Goal: Information Seeking & Learning: Learn about a topic

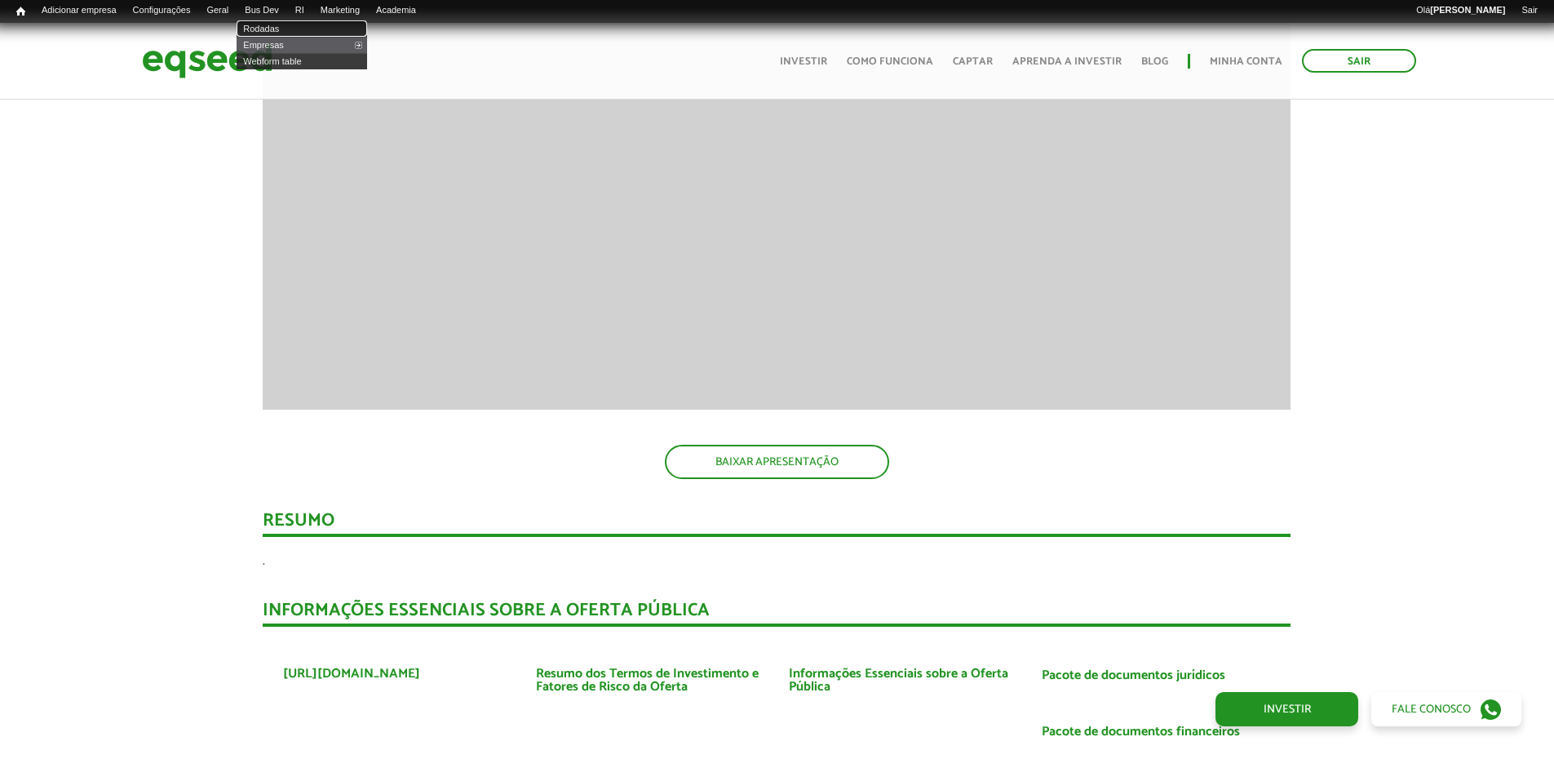
click at [280, 27] on link "Rodadas" at bounding box center [302, 28] width 131 height 16
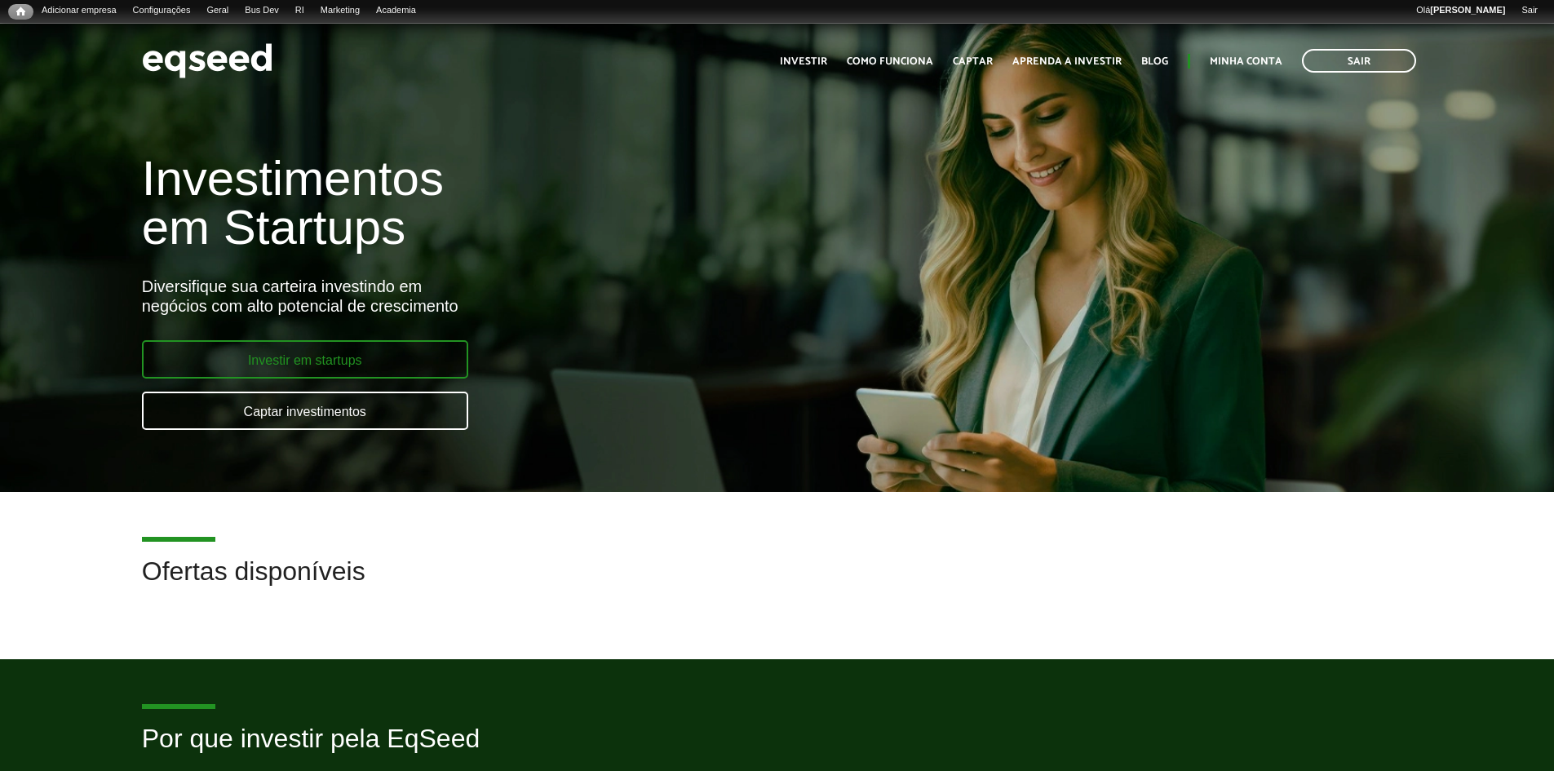
click at [286, 350] on link "Investir em startups" at bounding box center [305, 359] width 326 height 38
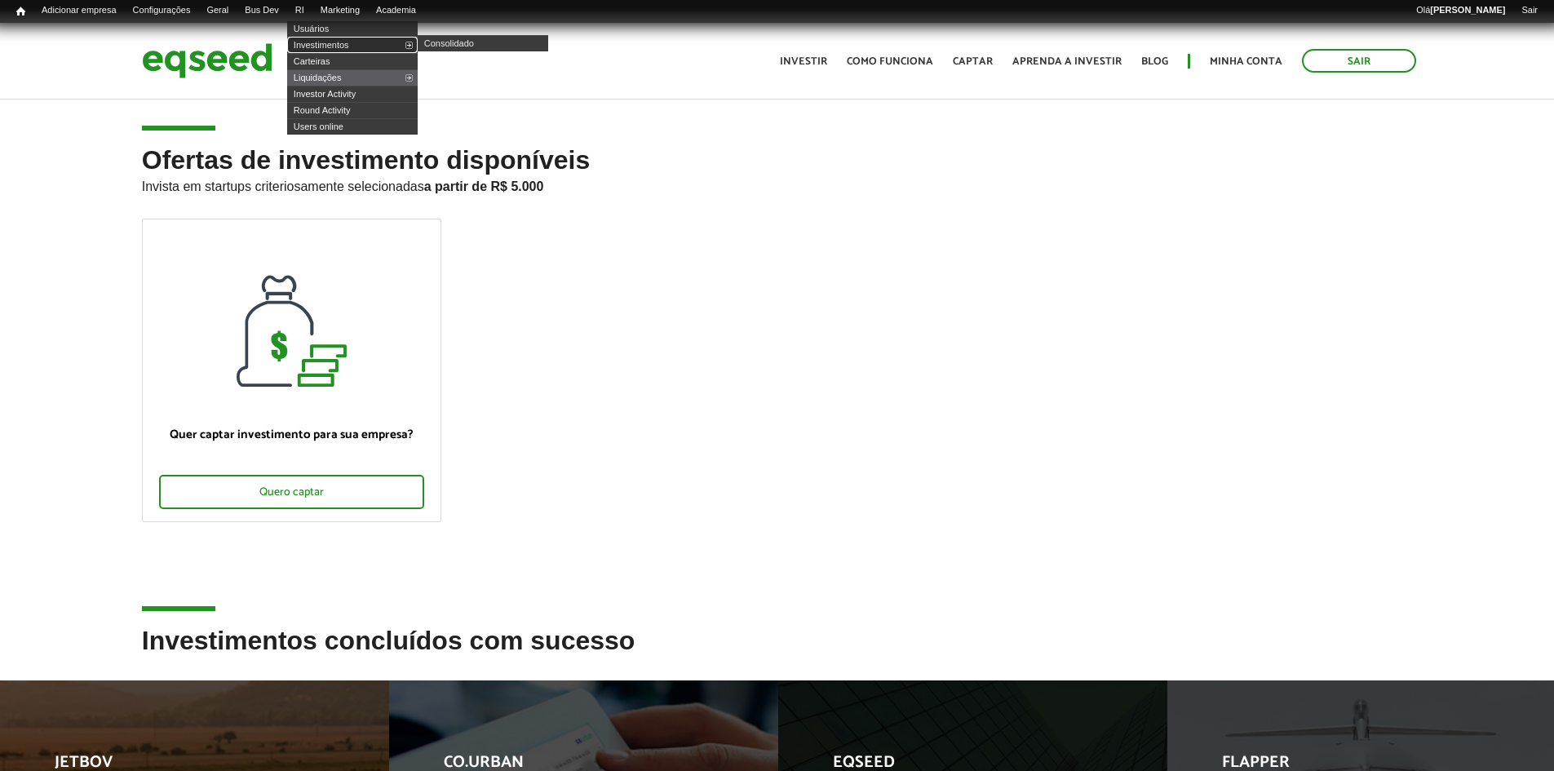
click at [332, 42] on link "Investimentos" at bounding box center [352, 45] width 131 height 16
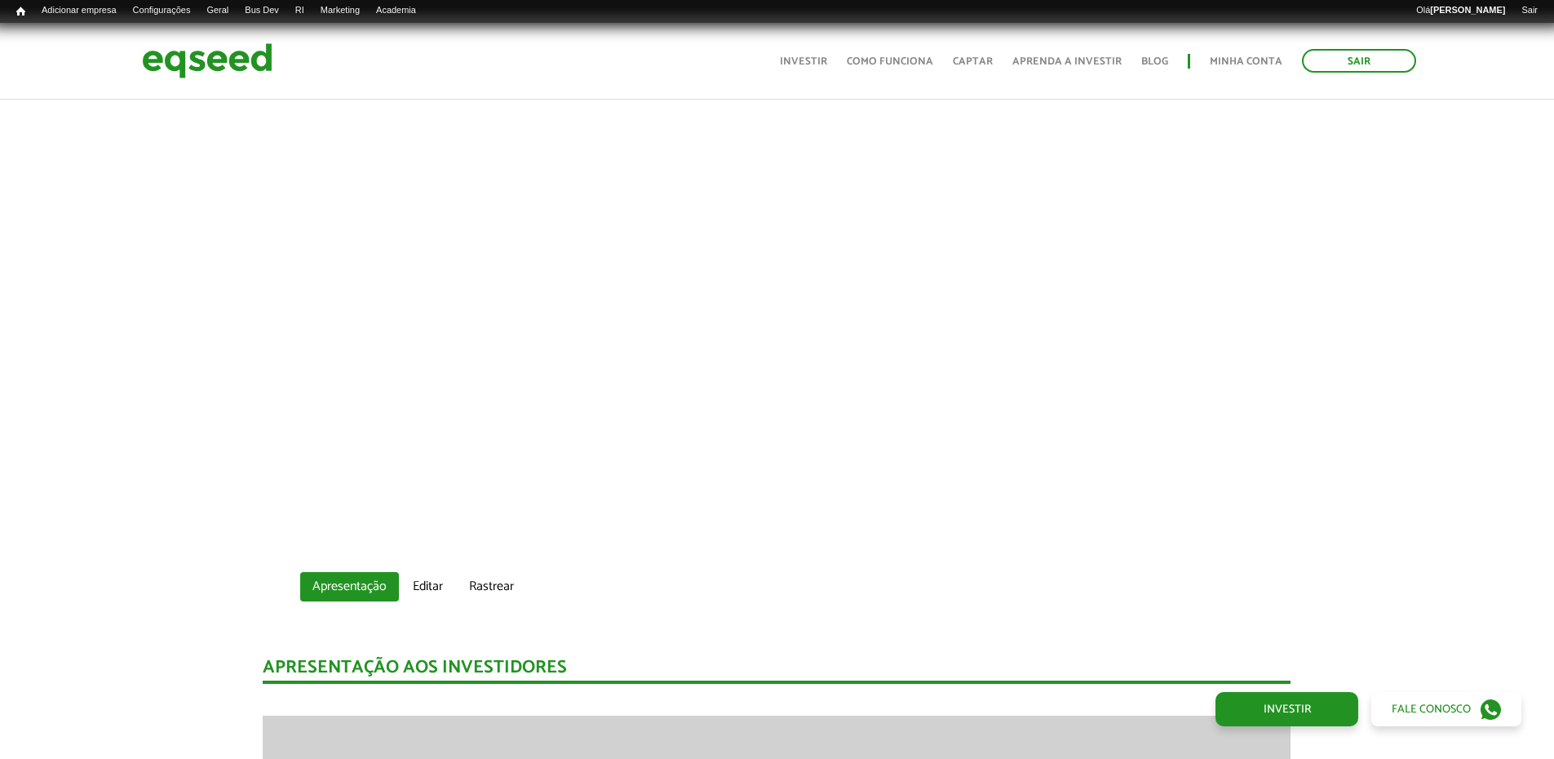
scroll to position [1469, 0]
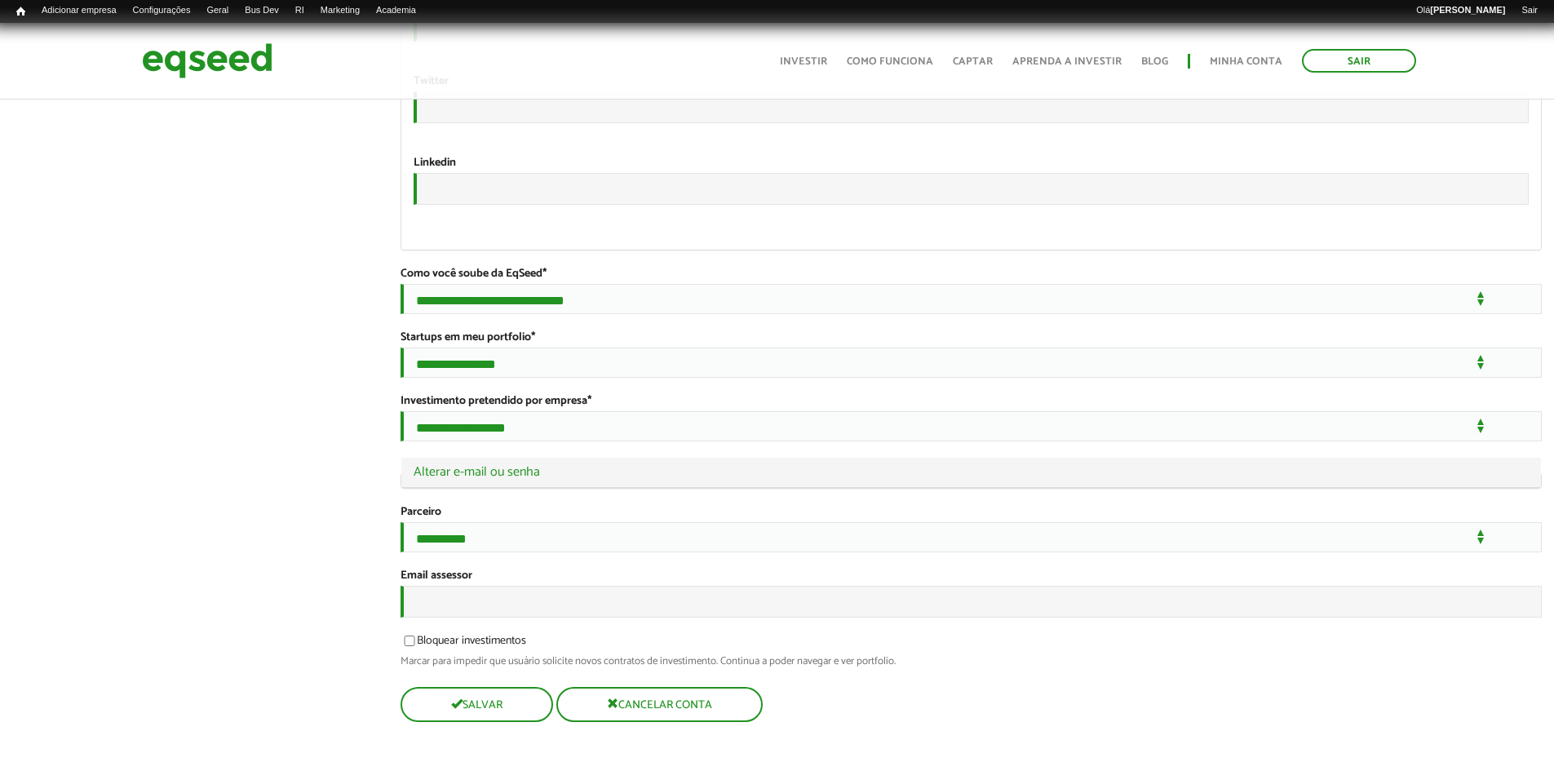
scroll to position [3019, 0]
